Goal: Transaction & Acquisition: Purchase product/service

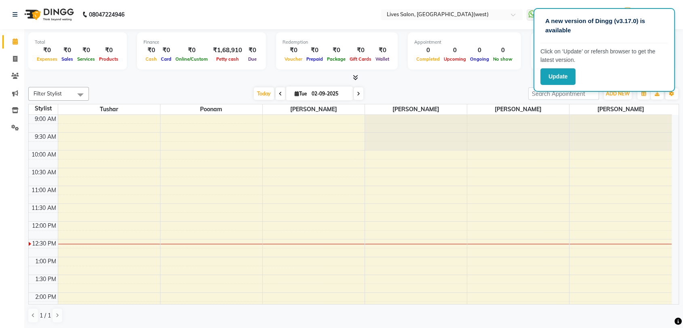
click at [478, 83] on div "Total ₹0 Expenses ₹0 Sales ₹0 Services ₹0 Products Finance ₹0 Cash ₹0 Card ₹0 O…" at bounding box center [353, 178] width 659 height 299
click at [621, 93] on span "ADD NEW" at bounding box center [618, 94] width 24 height 6
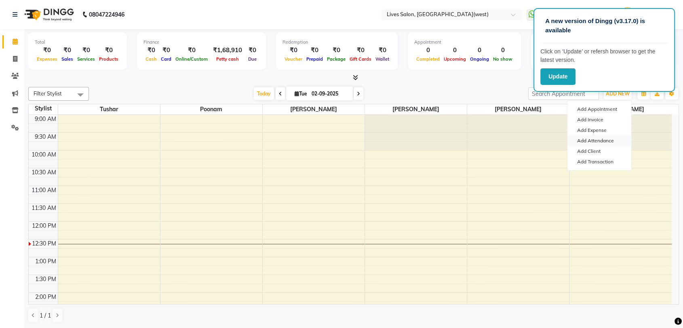
click at [605, 141] on link "Add Attendance" at bounding box center [600, 140] width 64 height 11
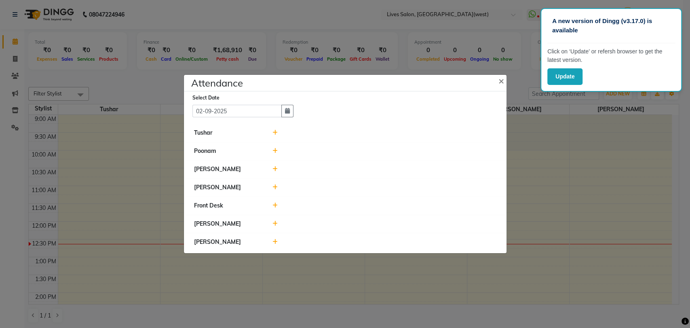
click at [275, 171] on icon at bounding box center [275, 169] width 5 height 6
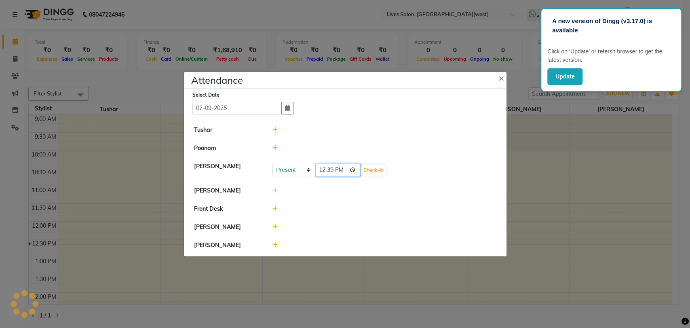
click at [325, 167] on input "12:39" at bounding box center [337, 170] width 45 height 13
type input "10:08"
click at [362, 172] on button "Check-In" at bounding box center [374, 170] width 24 height 11
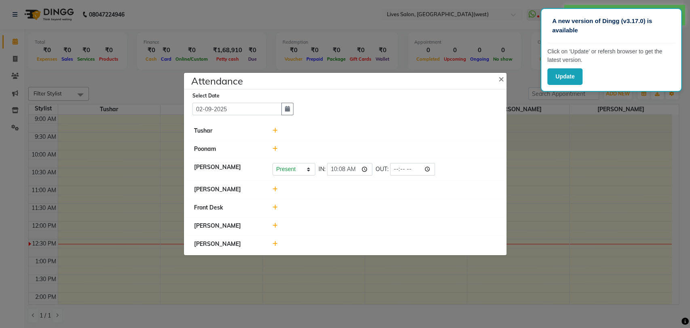
click at [275, 189] on icon at bounding box center [275, 189] width 5 height 6
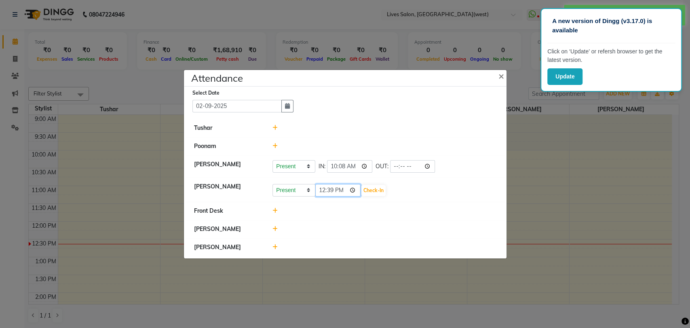
click at [322, 190] on input "12:39" at bounding box center [337, 190] width 45 height 13
type input "11:30"
click at [362, 187] on button "Check-In" at bounding box center [374, 190] width 24 height 11
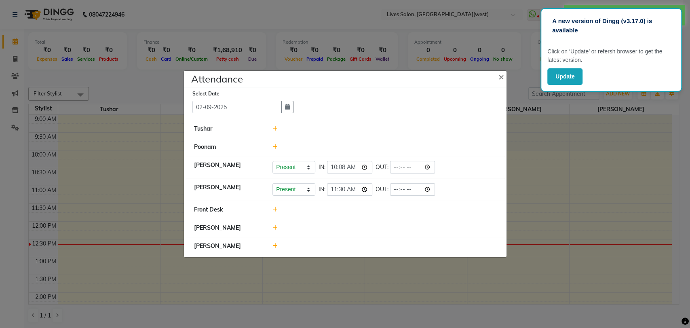
click at [275, 245] on icon at bounding box center [275, 246] width 5 height 6
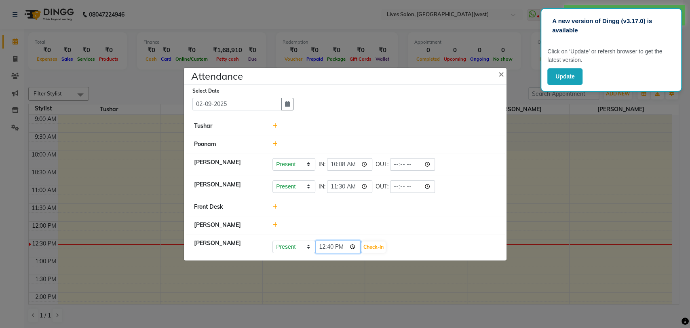
click at [318, 245] on input "12:40" at bounding box center [337, 247] width 45 height 13
type input "11:30"
click at [366, 247] on button "Check-In" at bounding box center [374, 246] width 24 height 11
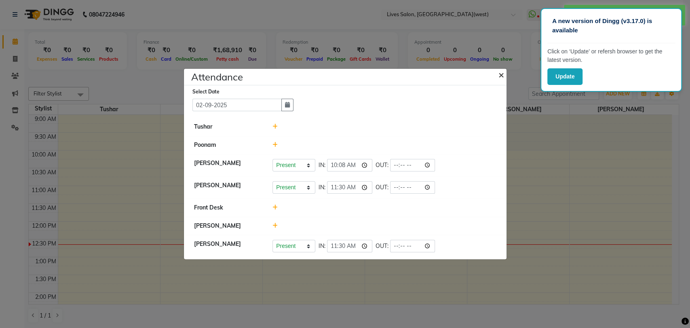
click at [499, 72] on span "×" at bounding box center [502, 74] width 6 height 12
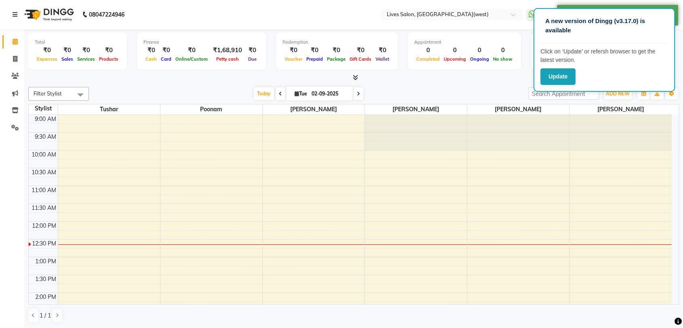
click at [482, 82] on div "Total ₹0 Expenses ₹0 Sales ₹0 Services ₹0 Products Finance ₹0 Cash ₹0 Card ₹0 O…" at bounding box center [353, 178] width 659 height 299
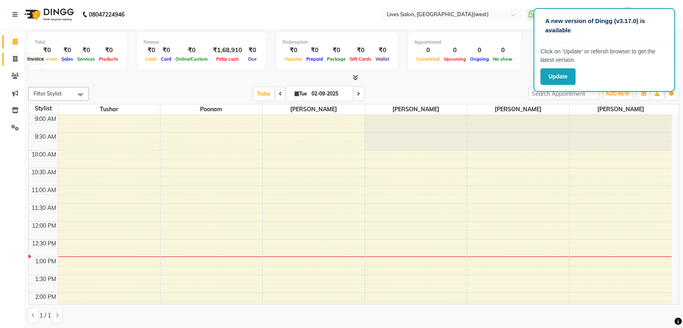
click at [16, 58] on icon at bounding box center [15, 59] width 4 height 6
select select "service"
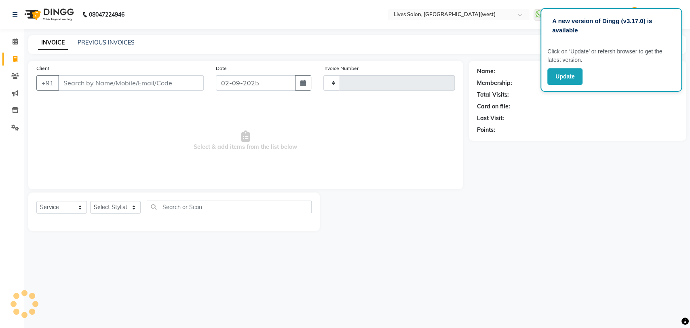
type input "1018"
select select "4342"
click at [68, 85] on input "Client" at bounding box center [131, 82] width 146 height 15
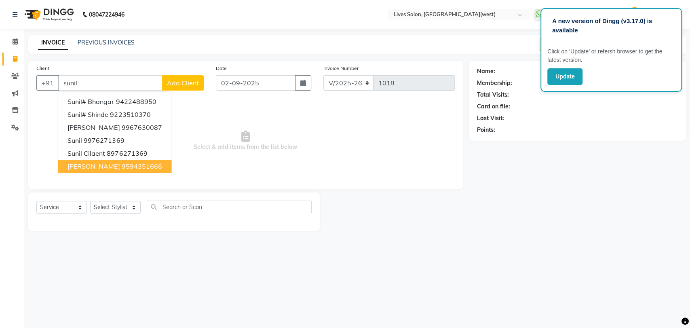
click at [95, 166] on span "[PERSON_NAME]" at bounding box center [94, 166] width 52 height 8
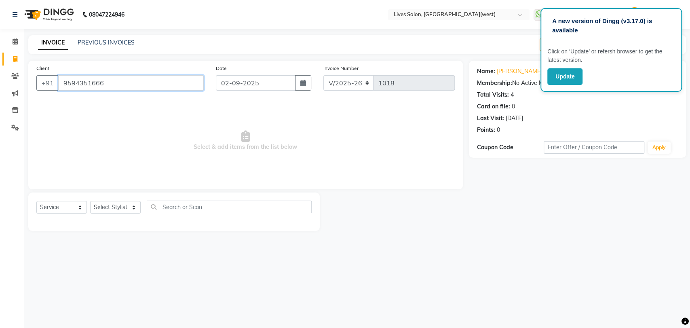
click at [105, 82] on input "9594351666" at bounding box center [131, 82] width 146 height 15
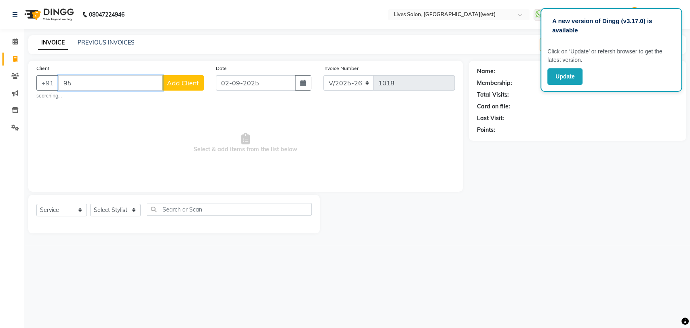
type input "9"
click at [123, 101] on span "9594351" at bounding box center [137, 101] width 28 height 8
type input "9594351666"
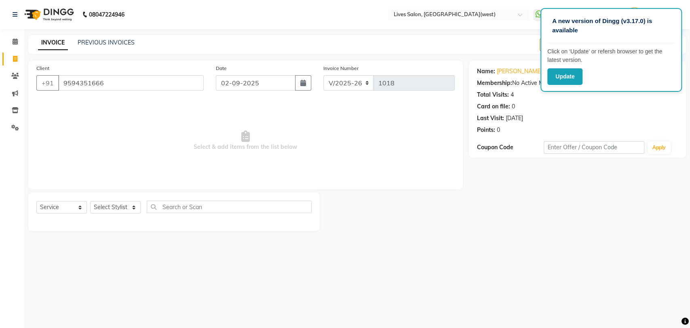
click at [500, 36] on div "INVOICE PREVIOUS INVOICES Create New Save Open Invoices" at bounding box center [357, 44] width 658 height 19
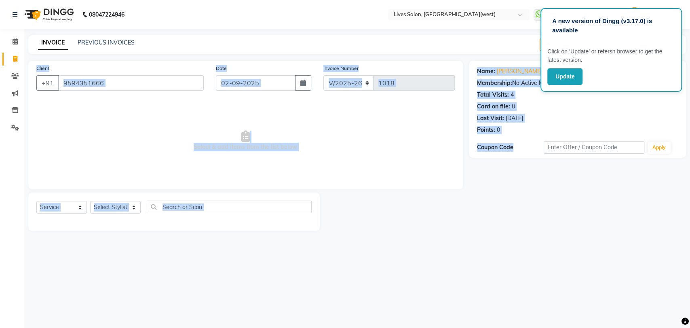
drag, startPoint x: 500, startPoint y: 36, endPoint x: 499, endPoint y: 226, distance: 189.7
click at [499, 226] on main "INVOICE PREVIOUS INVOICES Create New Save Open Invoices Client +91 9594351666 D…" at bounding box center [357, 139] width 666 height 208
click at [499, 226] on div "Name: Sunil Boherde Membership: No Active Membership Total Visits: 4 Card on fi…" at bounding box center [580, 146] width 223 height 170
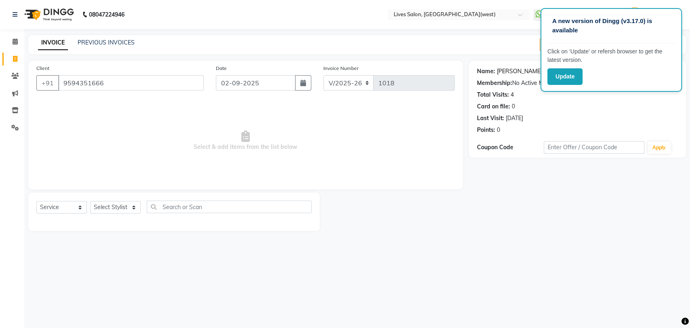
click at [529, 69] on link "[PERSON_NAME]" at bounding box center [519, 71] width 45 height 8
click at [13, 74] on icon at bounding box center [15, 76] width 8 height 6
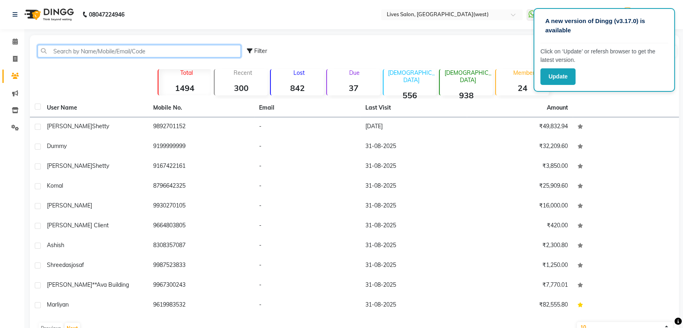
click at [79, 50] on input "text" at bounding box center [139, 51] width 203 height 13
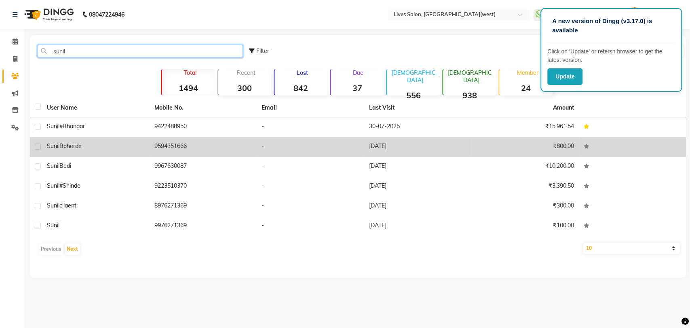
type input "sunil"
click at [110, 147] on div "Sunil Boherde" at bounding box center [96, 146] width 98 height 8
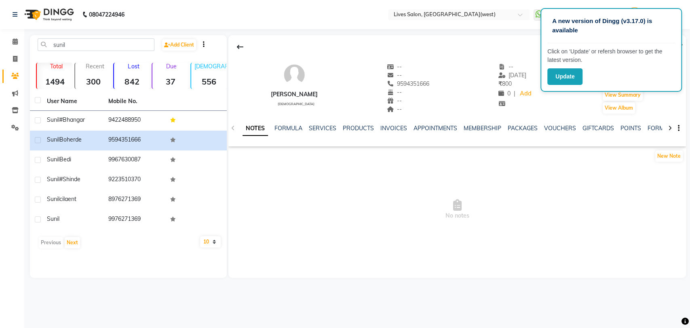
click at [683, 55] on div "Sunil Boherde male -- -- 9594351666 -- -- -- -- 08-07-2025 ₹ 800 0 | Add Appoin…" at bounding box center [457, 85] width 458 height 60
click at [305, 76] on div "Sunil Boherde male" at bounding box center [294, 89] width 47 height 52
click at [294, 92] on div "[PERSON_NAME]" at bounding box center [294, 94] width 47 height 8
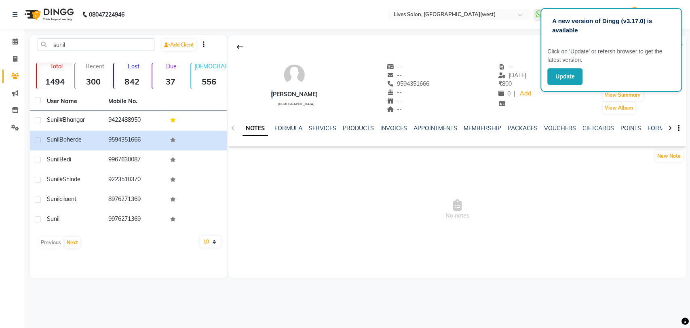
click at [294, 92] on div "[PERSON_NAME]" at bounding box center [294, 94] width 47 height 8
click at [15, 58] on icon at bounding box center [15, 59] width 4 height 6
select select "service"
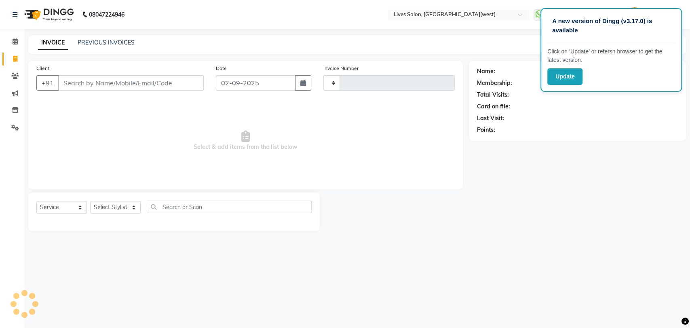
type input "1018"
select select "4342"
click at [72, 84] on input "Client" at bounding box center [131, 82] width 146 height 15
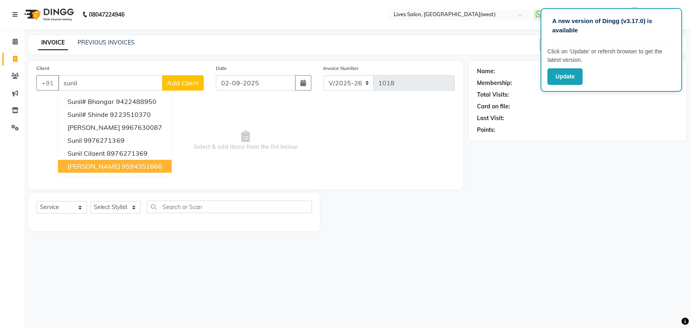
click at [117, 160] on button "Sunil Boherde 9594351666" at bounding box center [115, 166] width 114 height 13
type input "9594351666"
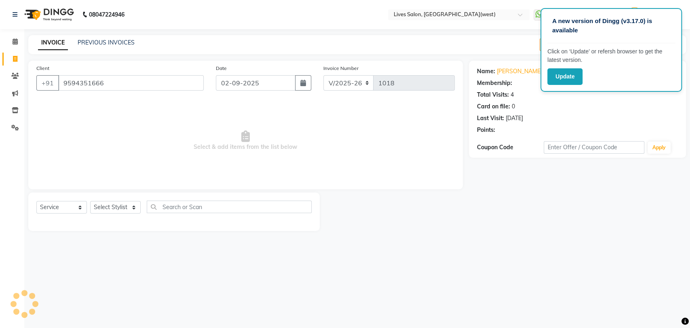
click at [117, 159] on span "Select & add items from the list below" at bounding box center [245, 140] width 419 height 81
click at [676, 14] on div "A new version of Dingg (v3.17.0) is available Click on ‘Update’ or refersh brow…" at bounding box center [612, 50] width 142 height 84
click at [106, 205] on select "Select Stylist Akshata Sarange Front Desk mansi Poonam Ratna Singh raunak bhatt…" at bounding box center [115, 207] width 51 height 13
select select "76455"
click at [90, 201] on select "Select Stylist Akshata Sarange Front Desk mansi Poonam Ratna Singh raunak bhatt…" at bounding box center [115, 207] width 51 height 13
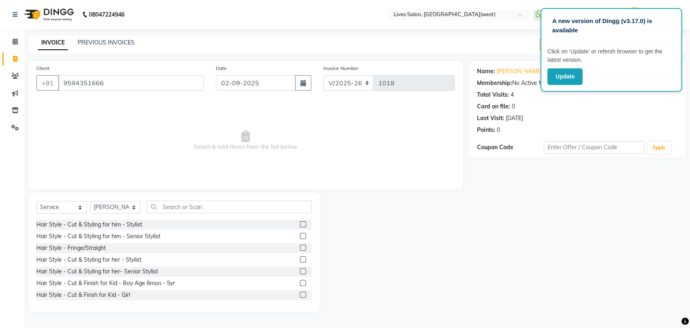
click at [300, 235] on label at bounding box center [303, 236] width 6 height 6
click at [300, 235] on input "checkbox" at bounding box center [302, 236] width 5 height 5
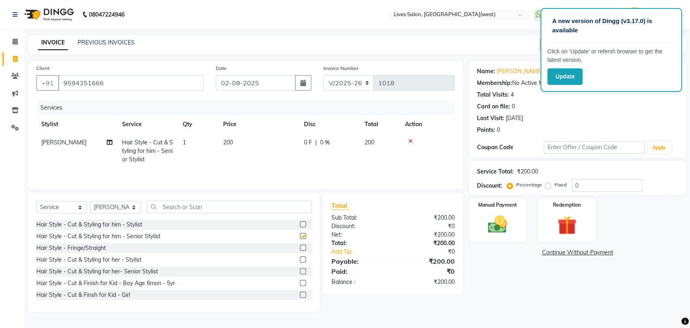
checkbox input "false"
click at [502, 214] on img at bounding box center [498, 224] width 32 height 23
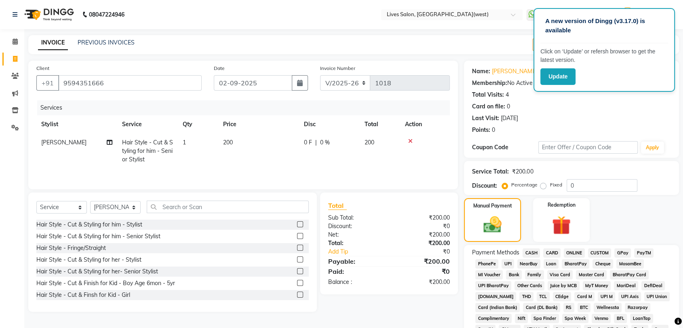
click at [618, 251] on span "GPay" at bounding box center [623, 252] width 17 height 9
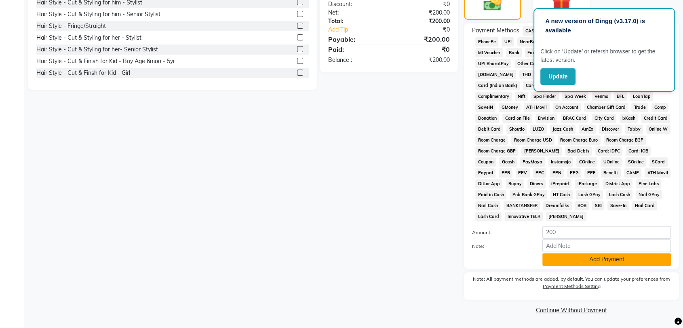
click at [616, 259] on button "Add Payment" at bounding box center [607, 259] width 129 height 13
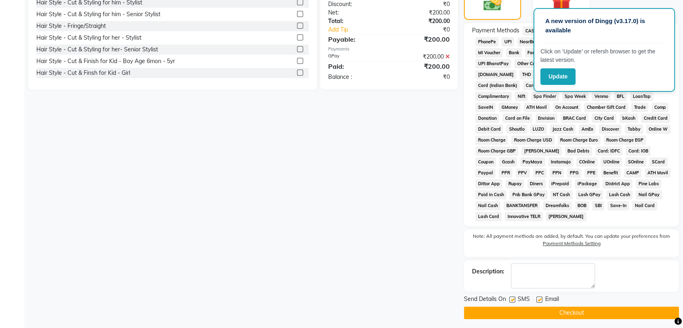
click at [577, 313] on button "Checkout" at bounding box center [571, 313] width 215 height 13
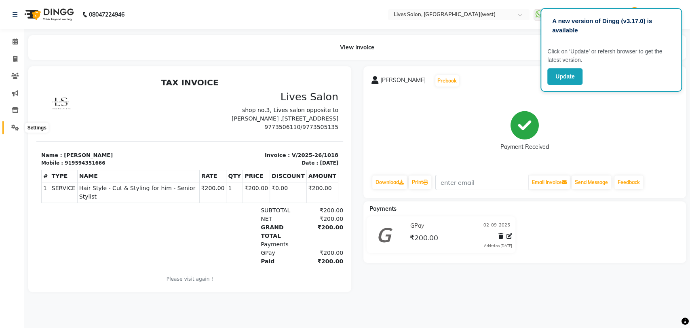
click at [19, 127] on icon at bounding box center [15, 128] width 8 height 6
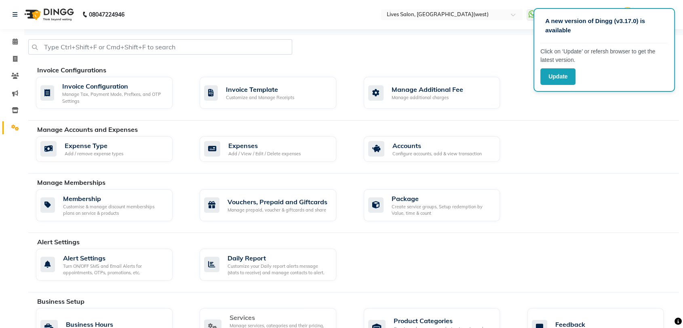
click at [275, 321] on div "Services" at bounding box center [280, 318] width 100 height 10
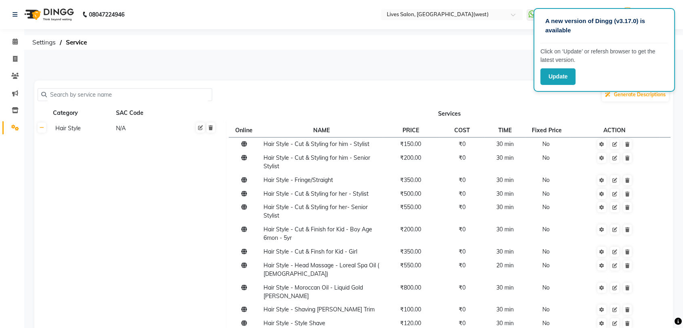
click at [184, 95] on input "text" at bounding box center [128, 95] width 162 height 13
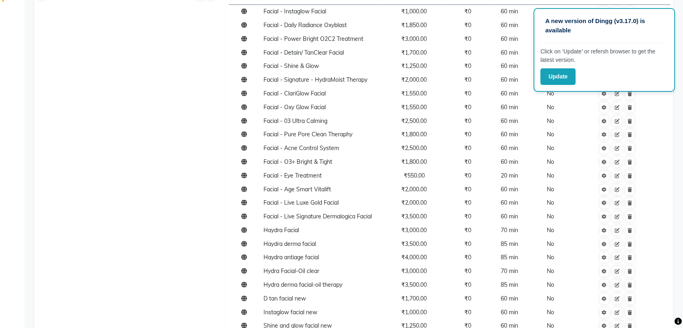
scroll to position [137, 0]
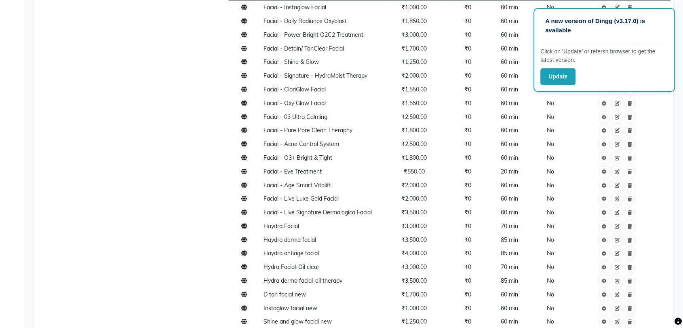
click at [683, 152] on main "PRINT MENU IMPORT EXPORT facial Generate Descriptions Category SAC Code Service…" at bounding box center [353, 192] width 659 height 545
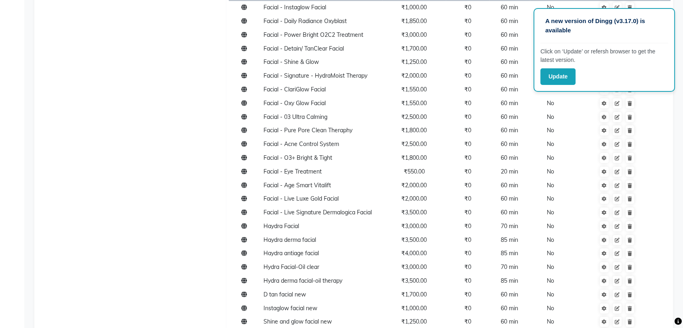
click at [682, 152] on main "PRINT MENU IMPORT EXPORT facial Generate Descriptions Category SAC Code Service…" at bounding box center [353, 192] width 659 height 545
drag, startPoint x: 682, startPoint y: 152, endPoint x: 674, endPoint y: 146, distance: 10.0
click at [673, 146] on main "PRINT MENU IMPORT EXPORT facial Generate Descriptions Category SAC Code Service…" at bounding box center [353, 192] width 659 height 545
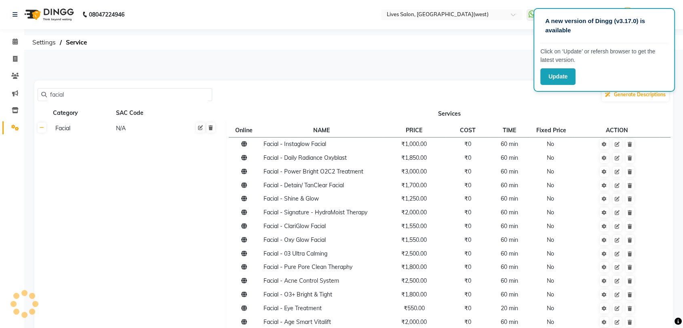
click at [123, 93] on input "facial" at bounding box center [128, 95] width 162 height 13
type input "f"
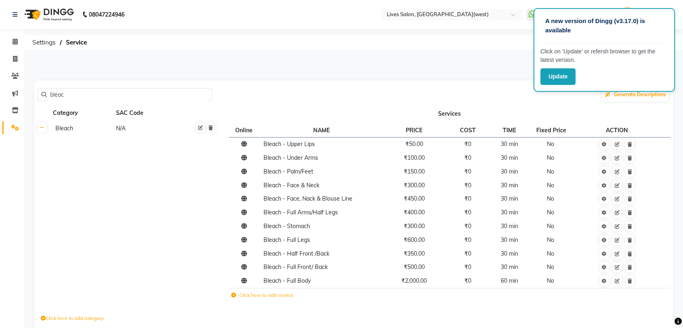
click at [189, 95] on input "bleac" at bounding box center [128, 95] width 162 height 13
type input "b"
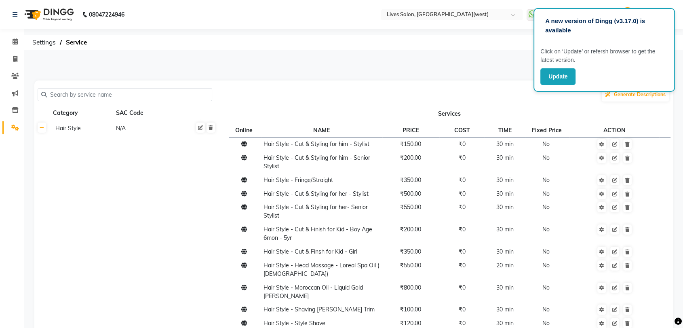
click at [162, 96] on input "text" at bounding box center [128, 95] width 162 height 13
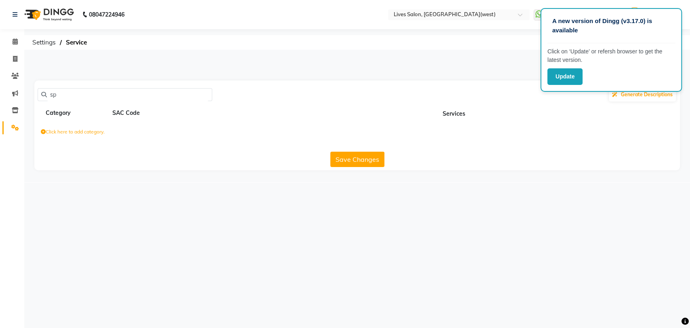
type input "s"
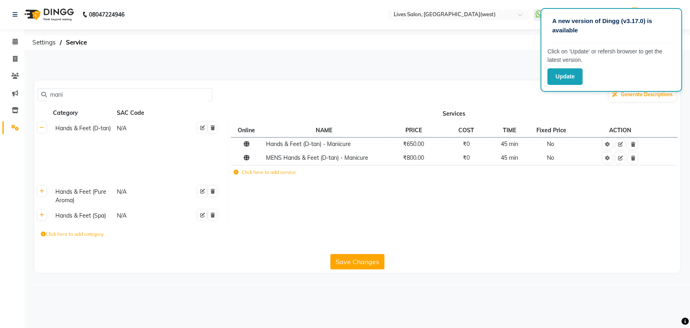
click at [42, 220] on th at bounding box center [41, 215] width 15 height 15
click at [42, 216] on icon at bounding box center [42, 215] width 4 height 5
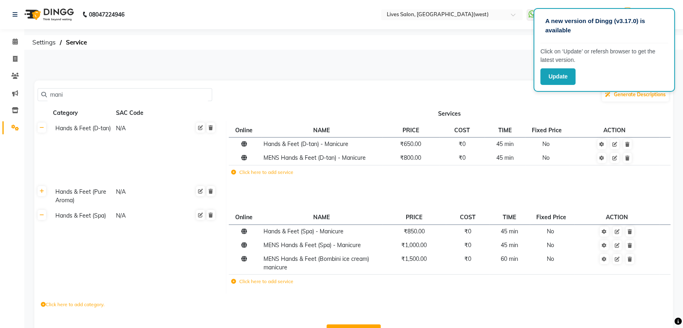
click at [100, 95] on input "mani" at bounding box center [128, 95] width 162 height 13
type input "m"
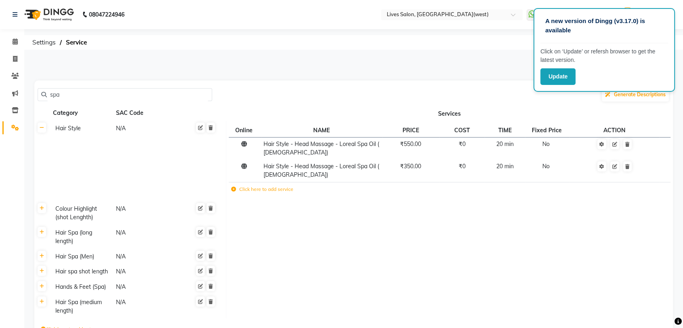
click at [42, 306] on th at bounding box center [41, 307] width 15 height 24
click at [42, 302] on icon at bounding box center [42, 301] width 4 height 5
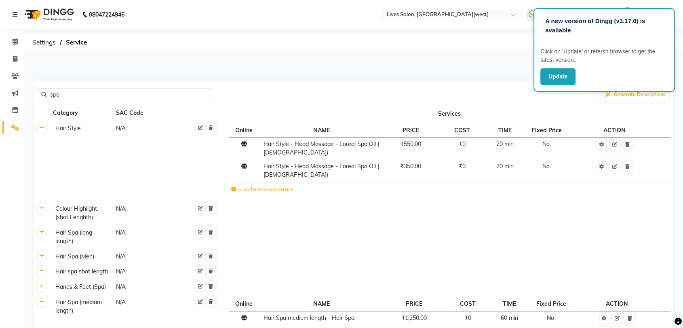
click at [109, 99] on input "spa" at bounding box center [128, 95] width 162 height 13
type input "s"
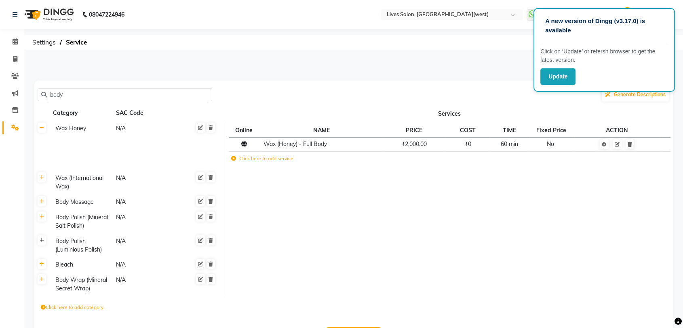
click at [43, 242] on icon at bounding box center [42, 240] width 4 height 5
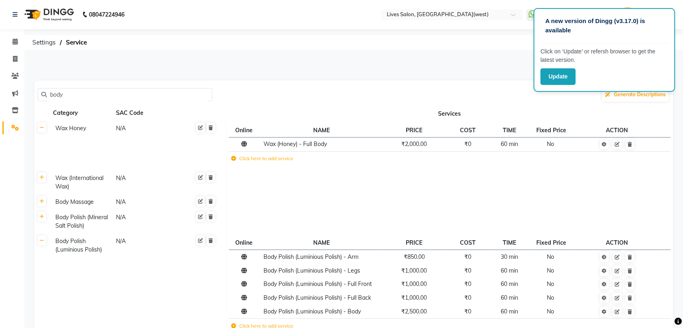
click at [116, 101] on div "body Generate Descriptions" at bounding box center [354, 94] width 632 height 15
click at [116, 95] on input "body" at bounding box center [128, 95] width 162 height 13
type input "b"
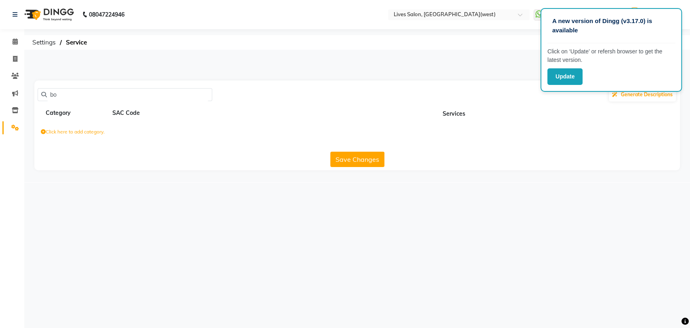
type input "b"
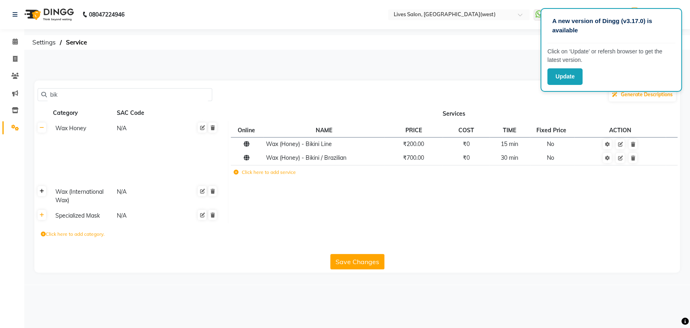
click at [41, 193] on icon at bounding box center [42, 191] width 4 height 5
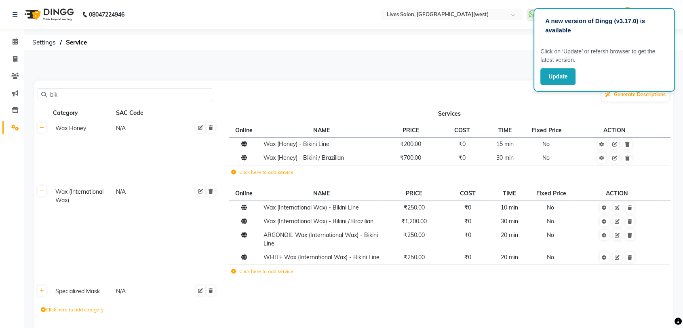
click at [91, 94] on input "bik" at bounding box center [128, 95] width 162 height 13
type input "b"
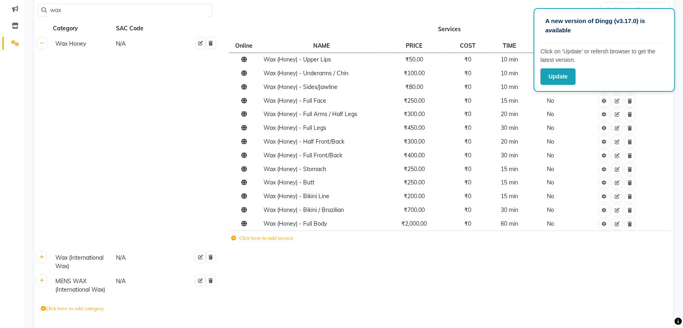
scroll to position [104, 0]
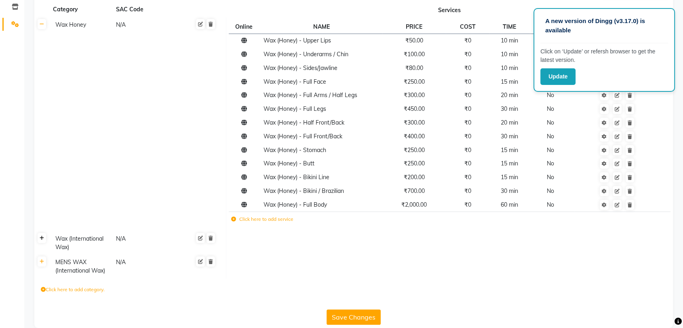
type input "wax"
click at [41, 241] on link at bounding box center [42, 238] width 8 height 10
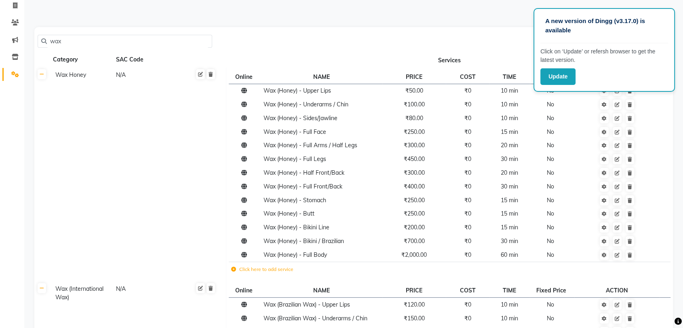
scroll to position [0, 0]
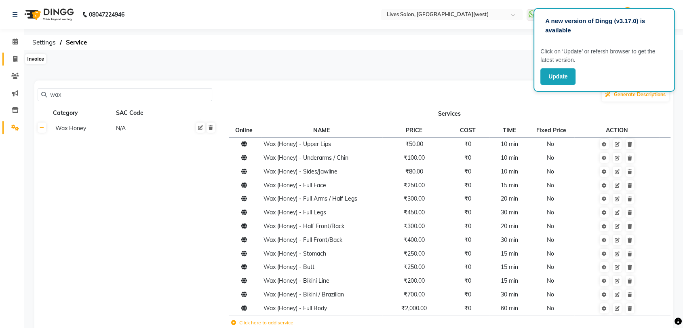
click at [16, 56] on icon at bounding box center [15, 59] width 4 height 6
select select "service"
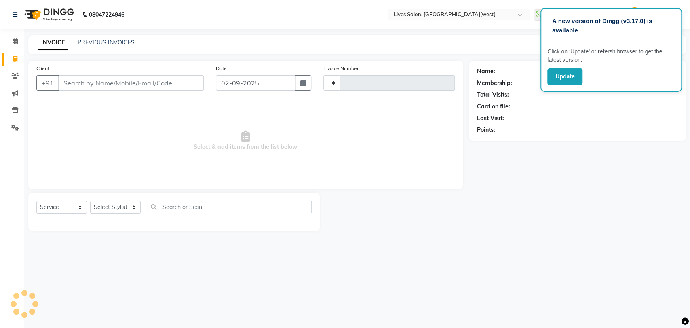
type input "1019"
select select "4342"
click at [131, 36] on div "INVOICE PREVIOUS INVOICES Create New Save Open Invoices" at bounding box center [357, 44] width 658 height 19
click at [126, 40] on link "PREVIOUS INVOICES" at bounding box center [106, 42] width 57 height 7
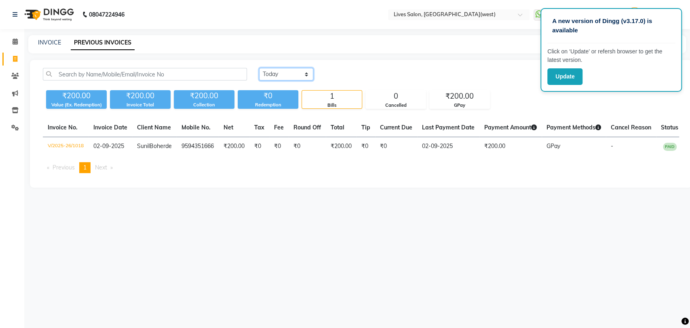
click at [293, 73] on select "Today Yesterday Custom Range" at bounding box center [286, 74] width 54 height 13
select select "range"
click at [259, 68] on select "Today Yesterday Custom Range" at bounding box center [286, 74] width 54 height 13
click at [357, 73] on input "02-09-2025" at bounding box center [352, 74] width 57 height 11
select select "9"
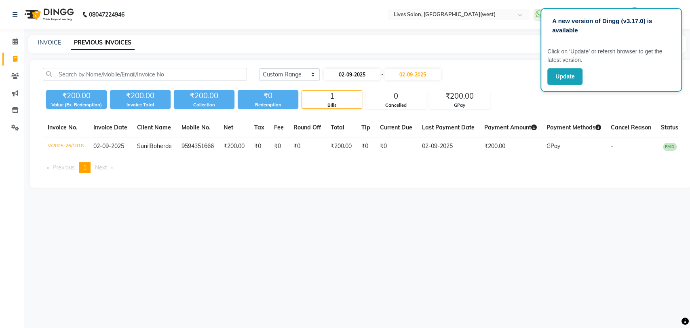
select select "2025"
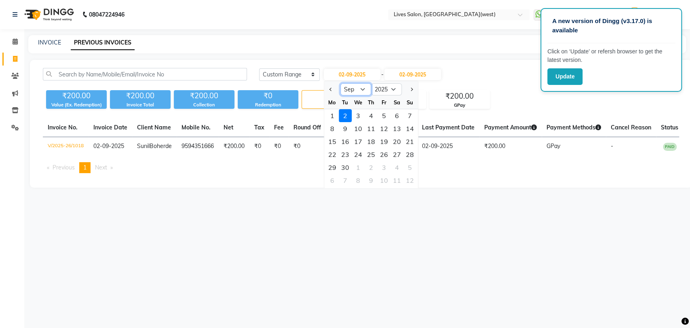
click at [363, 89] on select "Jan Feb Mar Apr May Jun Jul Aug Sep Oct Nov Dec" at bounding box center [356, 89] width 31 height 12
select select "8"
click at [341, 83] on select "Jan Feb Mar Apr May Jun Jul Aug Sep Oct Nov Dec" at bounding box center [356, 89] width 31 height 12
click at [401, 172] on div "30" at bounding box center [397, 167] width 13 height 13
type input "30-08-2025"
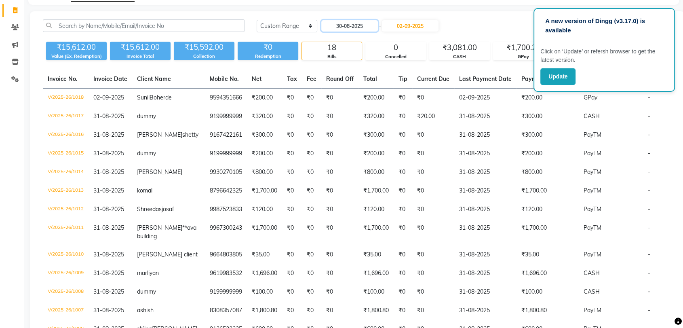
scroll to position [51, 0]
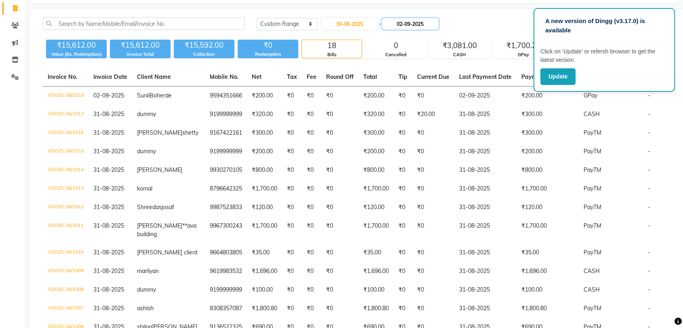
click at [418, 27] on input "02-09-2025" at bounding box center [410, 23] width 57 height 11
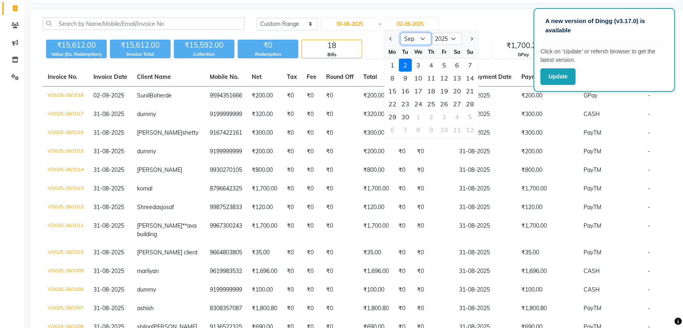
click at [416, 39] on select "Aug Sep Oct Nov Dec" at bounding box center [416, 39] width 31 height 12
select select "8"
click at [401, 33] on select "Aug Sep Oct Nov Dec" at bounding box center [416, 39] width 31 height 12
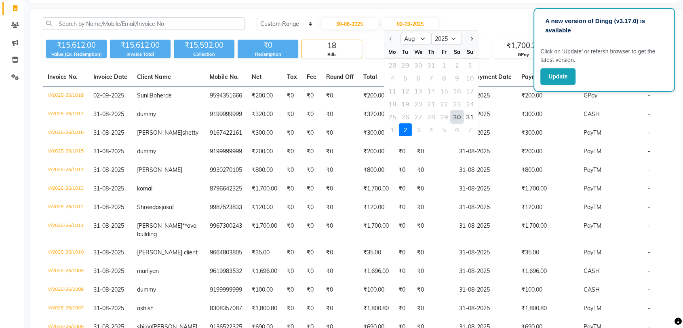
click at [452, 118] on div "30" at bounding box center [457, 116] width 13 height 13
type input "30-08-2025"
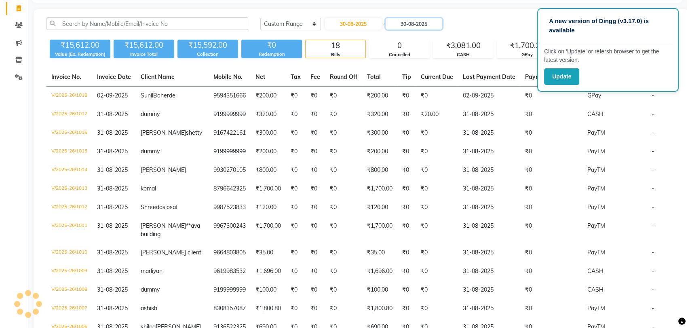
scroll to position [0, 0]
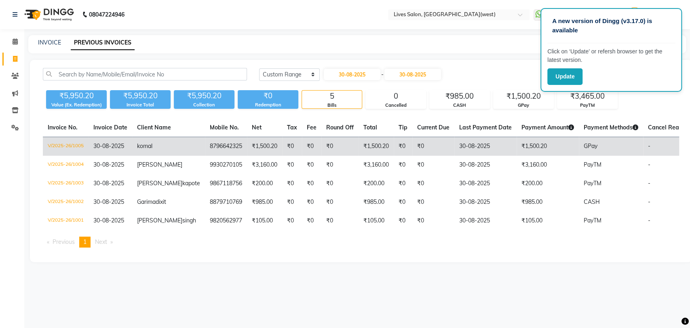
click at [330, 152] on td "₹0" at bounding box center [340, 146] width 37 height 19
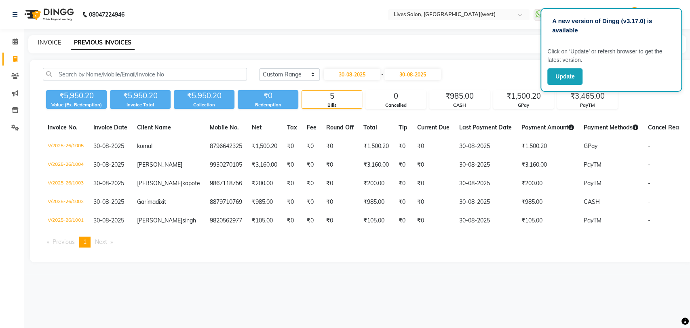
click at [53, 43] on link "INVOICE" at bounding box center [49, 42] width 23 height 7
select select "service"
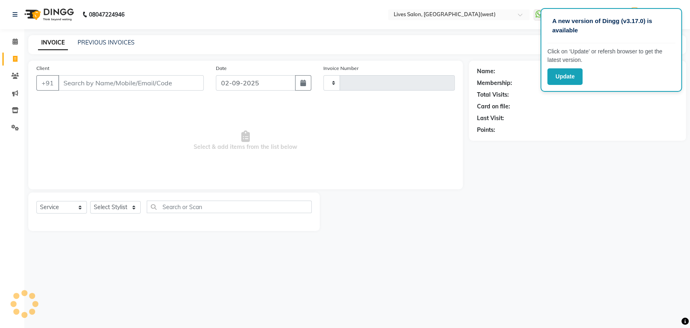
type input "1019"
select select "4342"
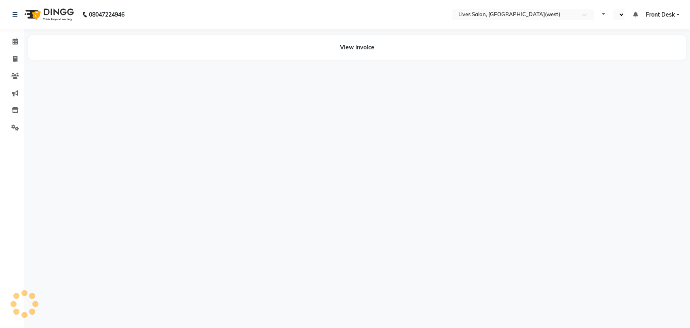
select select "en"
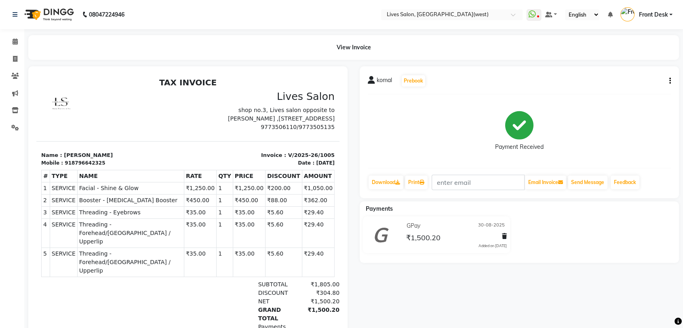
click at [670, 81] on icon "button" at bounding box center [671, 81] width 2 height 0
click at [626, 89] on div "Edit Invoice" at bounding box center [629, 91] width 55 height 10
select select "service"
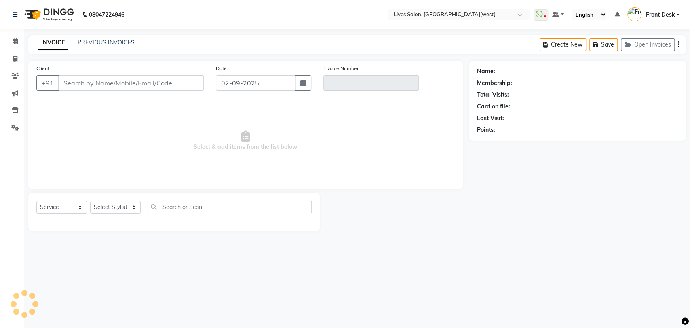
type input "8796642325"
type input "V/2025-26/1005"
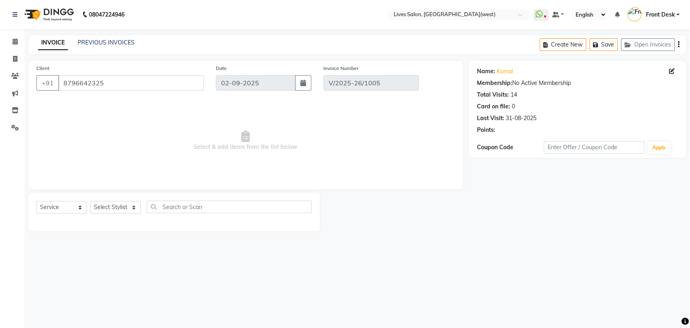
type input "30-08-2025"
select select "select"
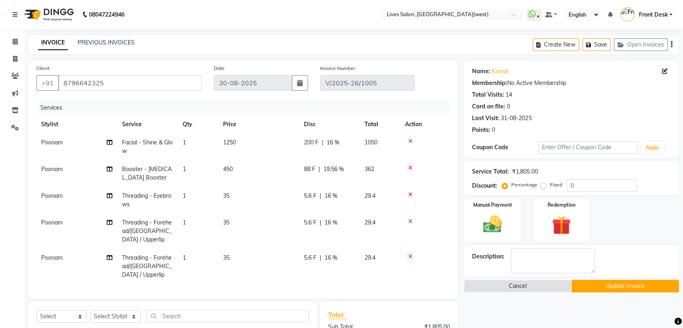
click at [628, 286] on button "Update Invoice" at bounding box center [626, 286] width 108 height 13
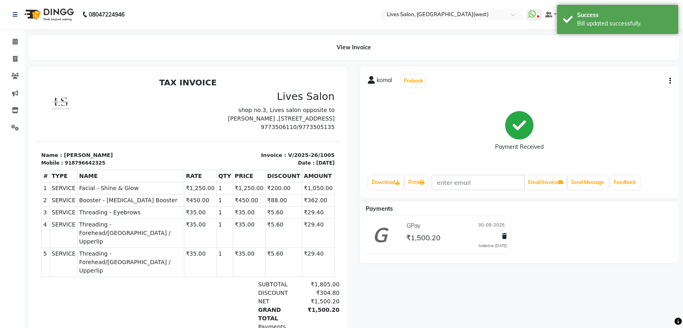
scroll to position [40, 0]
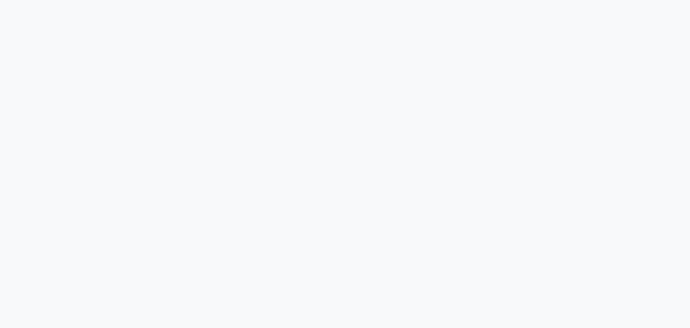
select select "service"
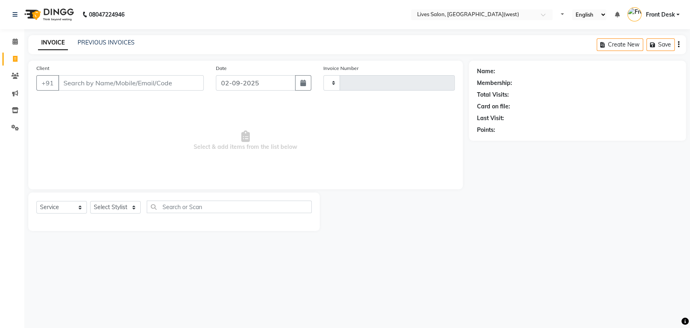
type input "1019"
select select "4342"
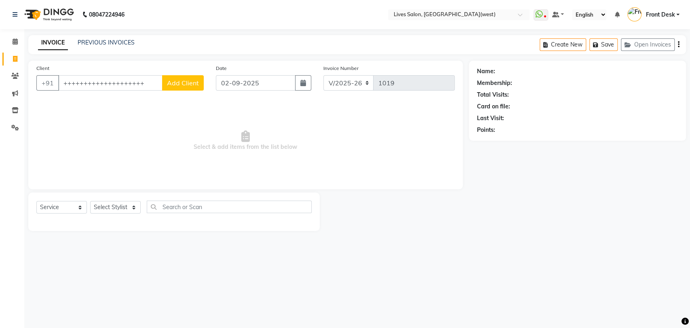
type input "++++++++++++++++++++"
